Goal: Navigation & Orientation: Find specific page/section

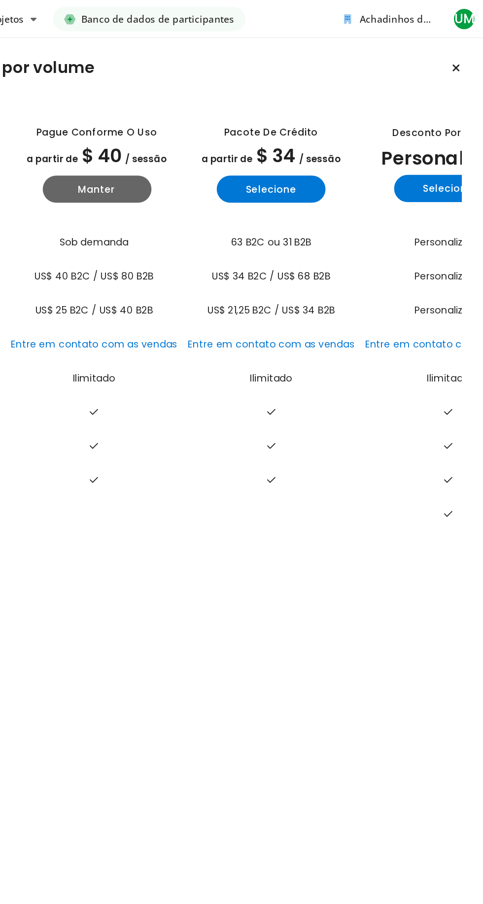
click at [277, 12] on font "Banco de dados de participantes" at bounding box center [246, 13] width 111 height 9
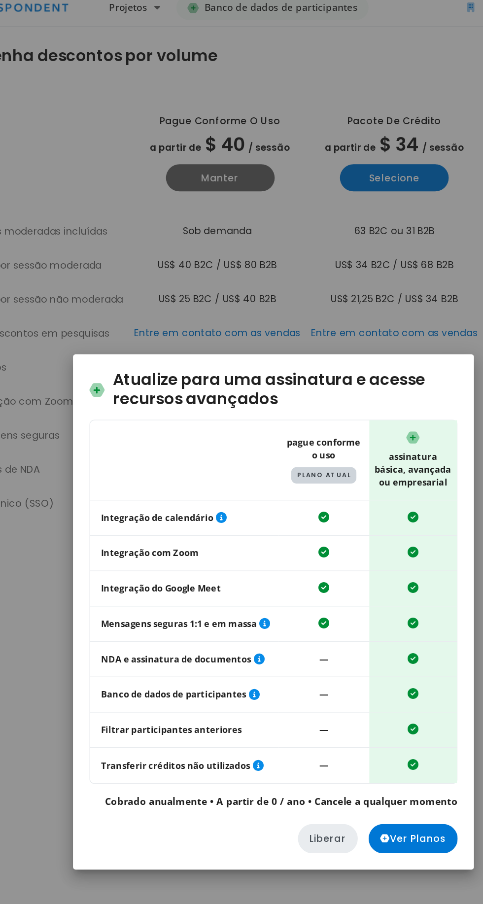
click at [284, 627] on button "Liberar" at bounding box center [280, 616] width 43 height 21
